Goal: Navigation & Orientation: Find specific page/section

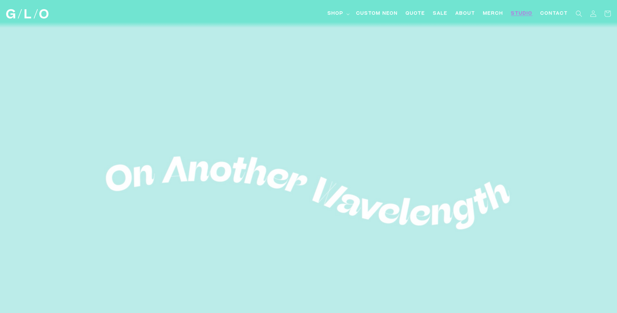
click at [523, 14] on span "Studio" at bounding box center [521, 13] width 21 height 7
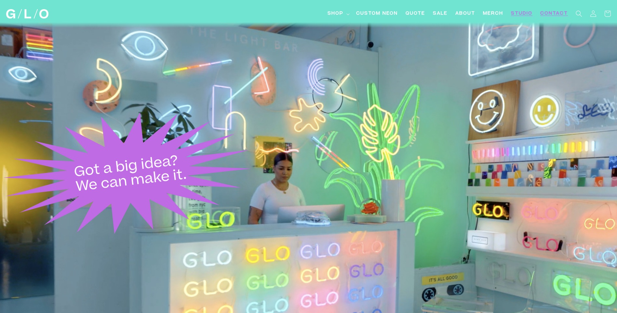
click at [557, 9] on link "Contact" at bounding box center [553, 14] width 35 height 15
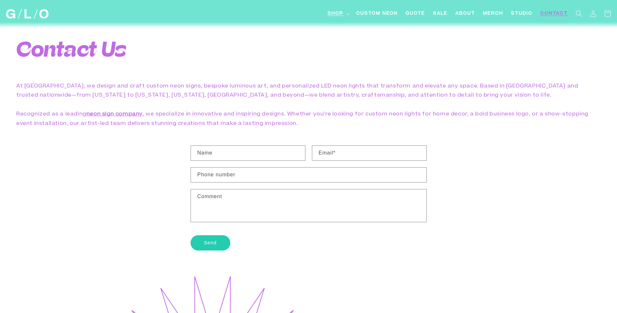
click at [335, 14] on span "Shop" at bounding box center [335, 13] width 16 height 7
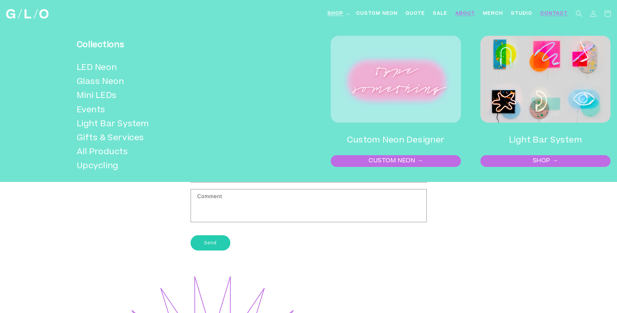
click at [460, 13] on span "About" at bounding box center [465, 13] width 20 height 7
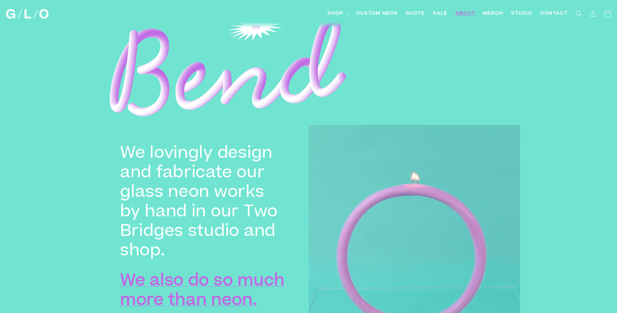
scroll to position [775, 0]
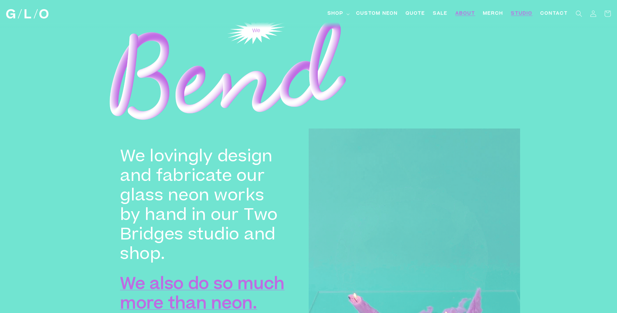
click at [520, 14] on span "Studio" at bounding box center [521, 13] width 21 height 7
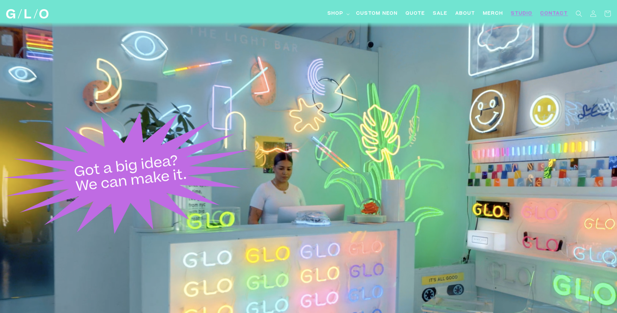
click at [548, 13] on span "Contact" at bounding box center [554, 13] width 28 height 7
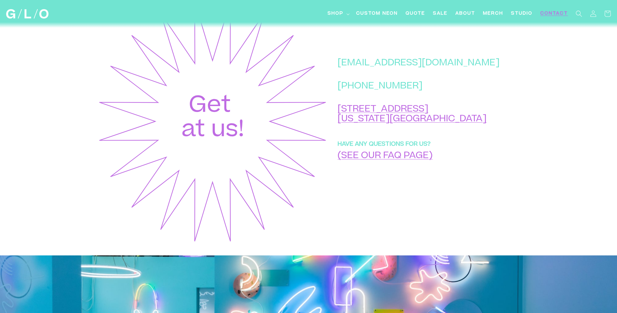
scroll to position [293, 0]
